Goal: Register for event/course

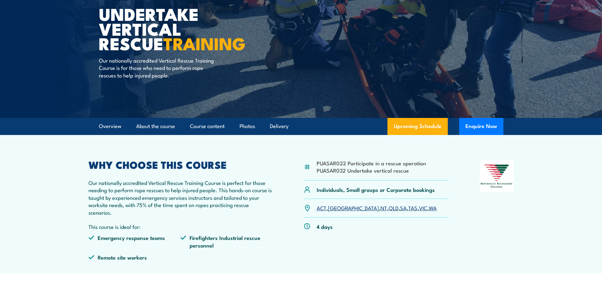
scroll to position [95, 0]
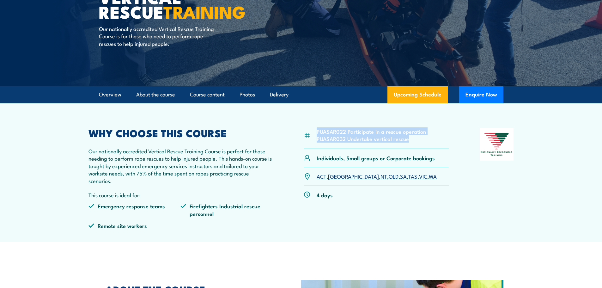
drag, startPoint x: 412, startPoint y: 140, endPoint x: 314, endPoint y: 131, distance: 97.8
click at [314, 131] on div "PUASAR022 Participate in a rescue operation PUASAR032 Undertake vertical rescue" at bounding box center [376, 138] width 145 height 21
copy ul "PUASAR022 Participate in a rescue operation PUASAR032 Undertake vertical rescue"
click at [419, 177] on link "VIC" at bounding box center [423, 176] width 8 height 8
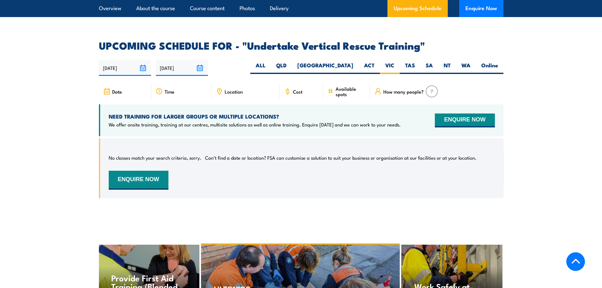
scroll to position [996, 0]
click at [346, 62] on label "[GEOGRAPHIC_DATA]" at bounding box center [325, 68] width 67 height 12
click at [353, 62] on input "[GEOGRAPHIC_DATA]" at bounding box center [355, 64] width 4 height 4
radio input "true"
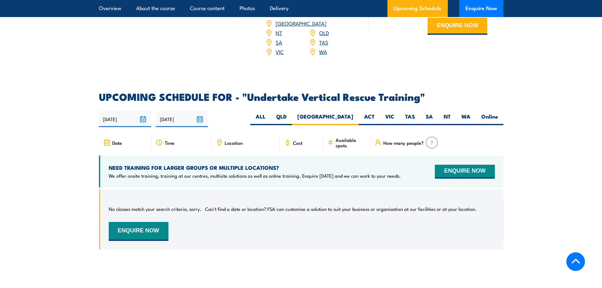
scroll to position [933, 0]
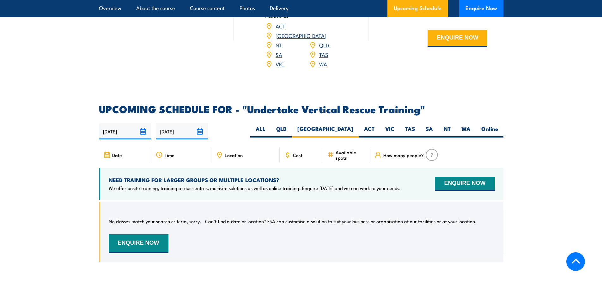
click at [292, 125] on label "QLD" at bounding box center [281, 131] width 21 height 12
click at [291, 125] on input "QLD" at bounding box center [289, 127] width 4 height 4
radio input "true"
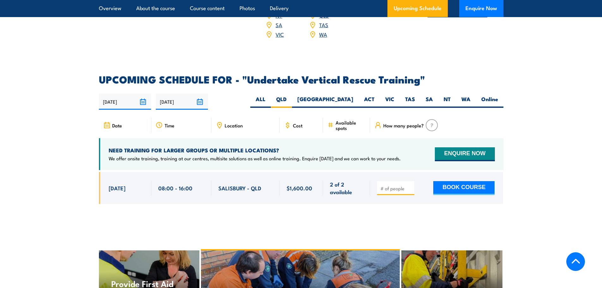
scroll to position [901, 0]
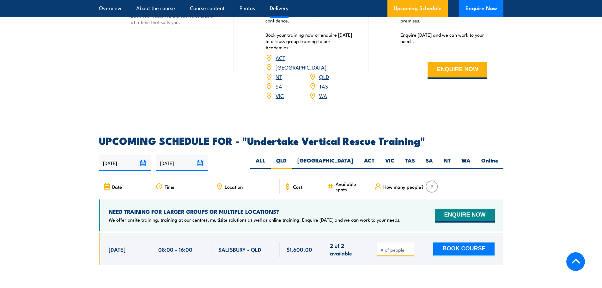
click at [271, 157] on label "ALL" at bounding box center [260, 163] width 21 height 12
click at [270, 157] on input "ALL" at bounding box center [267, 159] width 4 height 4
radio input "true"
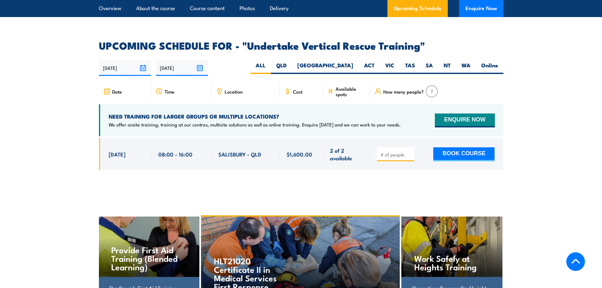
scroll to position [996, 0]
